Goal: Information Seeking & Learning: Learn about a topic

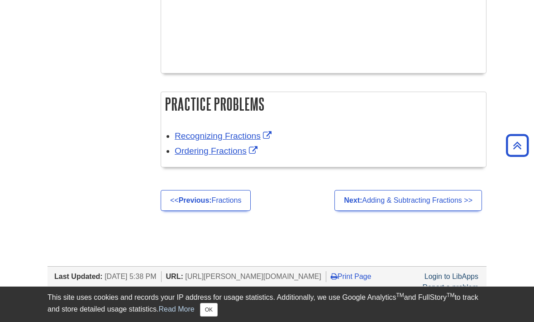
scroll to position [1754, 0]
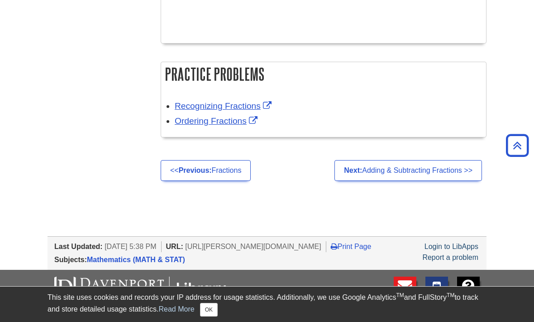
click at [440, 169] on link "Next: Adding & Subtracting Fractions >>" at bounding box center [409, 170] width 148 height 21
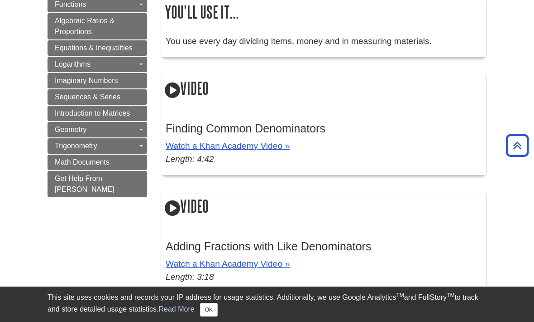
scroll to position [675, 0]
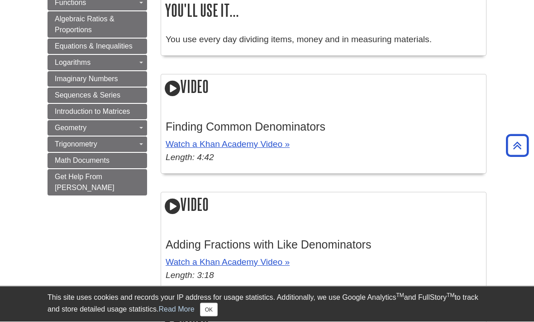
click at [275, 149] on link "Watch a Khan Academy Video »" at bounding box center [228, 145] width 124 height 10
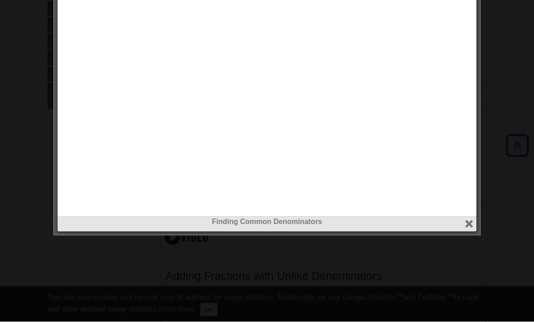
scroll to position [756, 0]
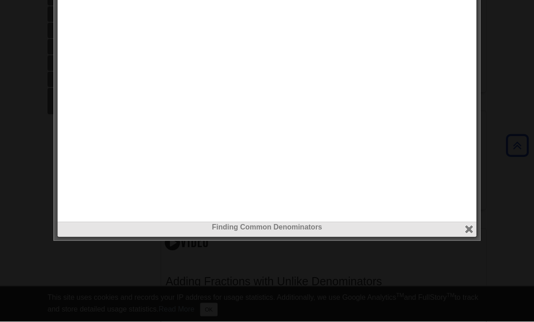
click at [467, 230] on button "close" at bounding box center [469, 229] width 10 height 10
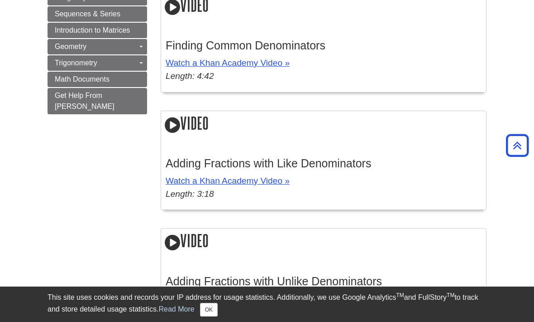
click at [266, 185] on link "Watch a Khan Academy Video »" at bounding box center [228, 181] width 124 height 10
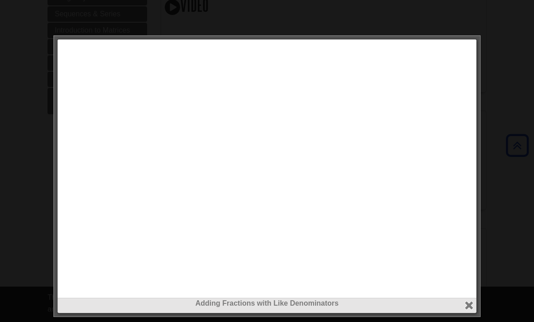
click at [471, 308] on button "close" at bounding box center [469, 305] width 10 height 10
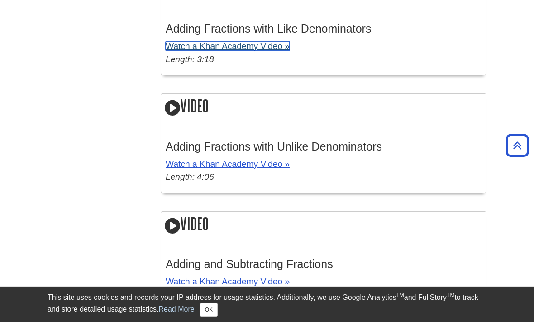
scroll to position [919, 0]
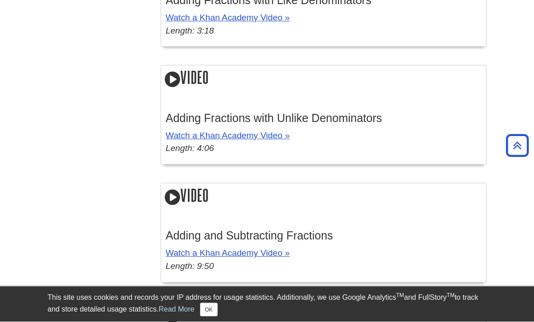
click at [269, 140] on link "Watch a Khan Academy Video »" at bounding box center [228, 136] width 124 height 10
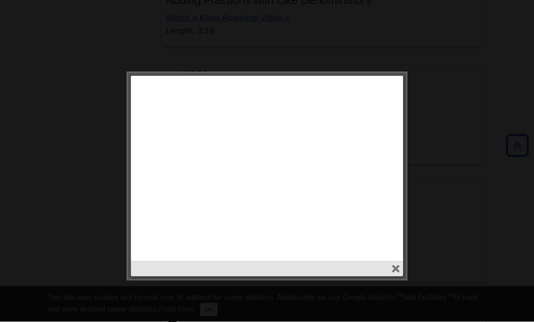
scroll to position [920, 0]
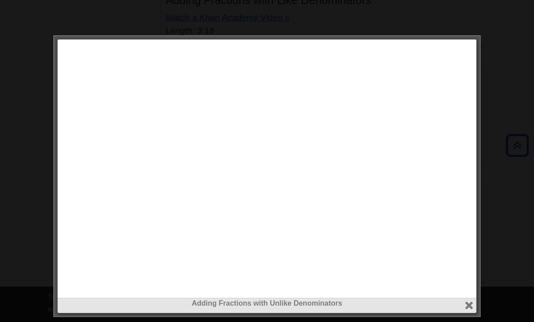
click at [469, 303] on button "close" at bounding box center [469, 305] width 10 height 10
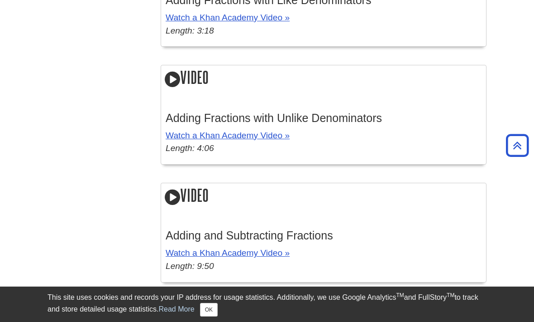
click at [264, 257] on link "Watch a Khan Academy Video »" at bounding box center [228, 253] width 124 height 10
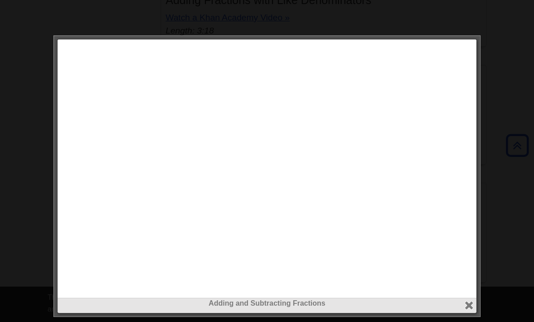
click at [470, 308] on button "close" at bounding box center [469, 305] width 10 height 10
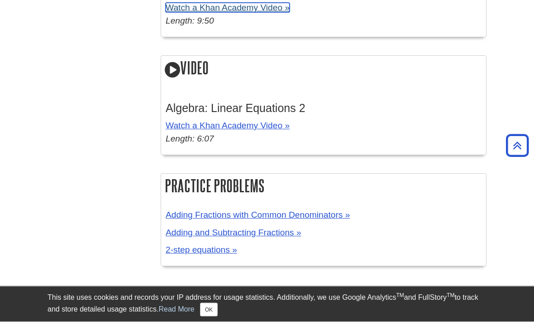
scroll to position [1177, 0]
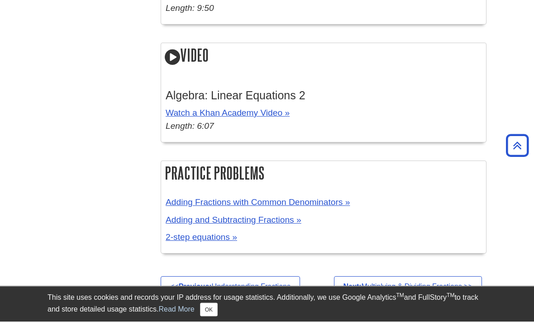
click at [219, 242] on link "2-step equations »" at bounding box center [202, 237] width 72 height 10
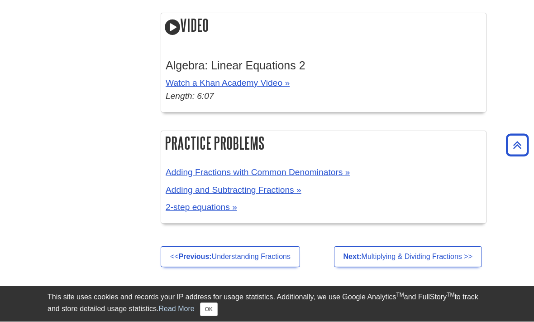
scroll to position [1207, 0]
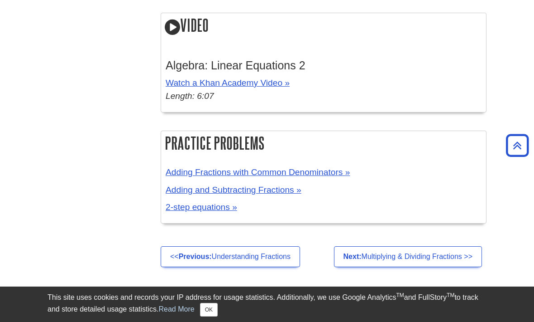
click at [403, 266] on link "Next: Multiplying & Dividing Fractions >>" at bounding box center [408, 256] width 148 height 21
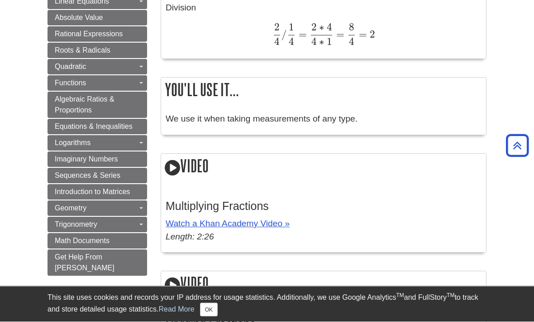
scroll to position [573, 0]
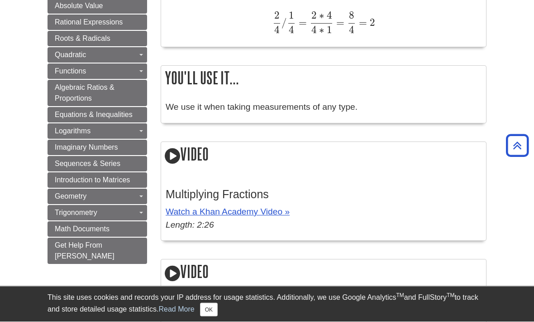
click at [274, 216] on link "Watch a Khan Academy Video »" at bounding box center [228, 212] width 124 height 10
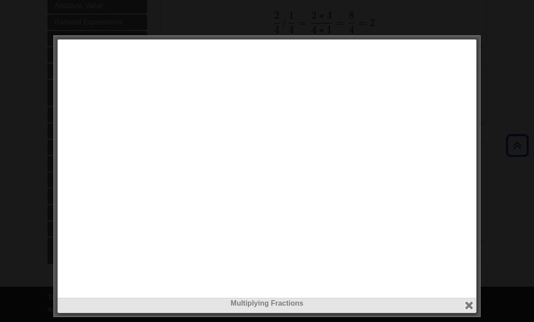
click at [474, 304] on button "close" at bounding box center [469, 305] width 10 height 10
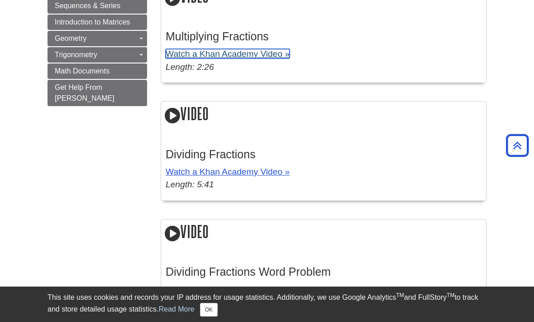
scroll to position [737, 0]
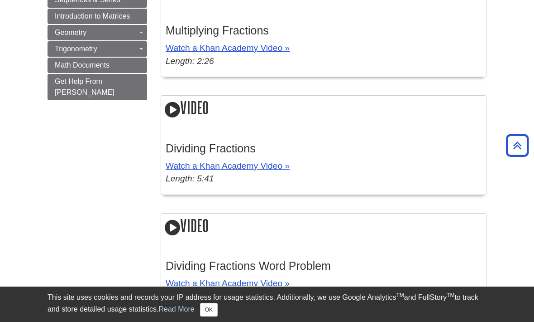
click at [277, 168] on link "Watch a Khan Academy Video »" at bounding box center [228, 166] width 124 height 10
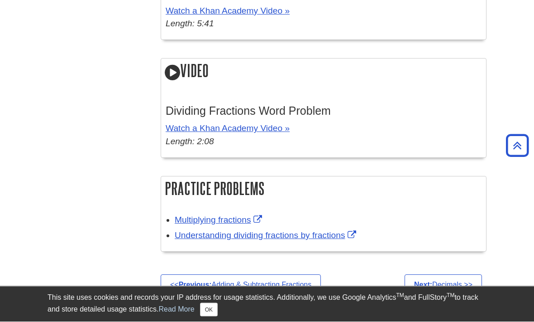
scroll to position [892, 0]
